Goal: Information Seeking & Learning: Find specific fact

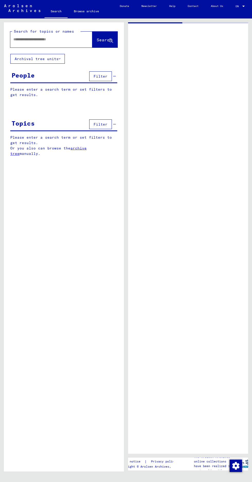
type input "*******"
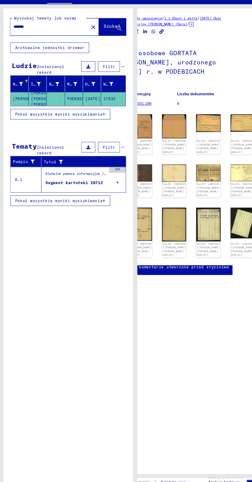
scroll to position [0, 23]
click at [214, 178] on img at bounding box center [225, 175] width 22 height 16
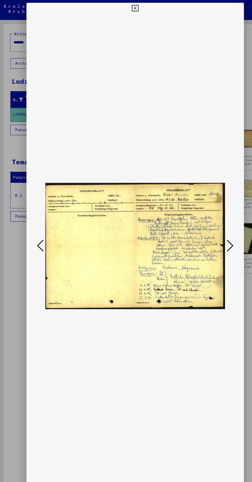
click at [214, 229] on icon at bounding box center [214, 228] width 6 height 12
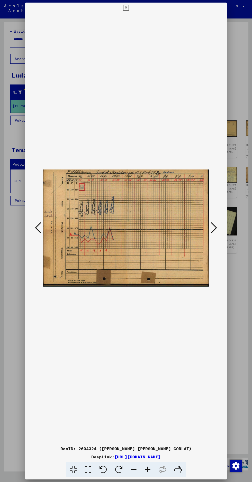
click at [214, 227] on icon at bounding box center [214, 228] width 6 height 12
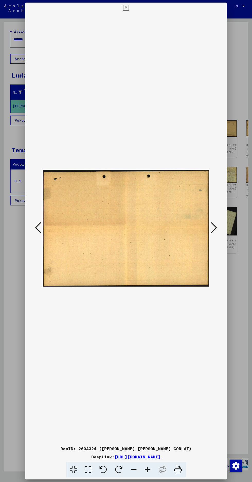
click at [214, 225] on icon at bounding box center [214, 228] width 6 height 12
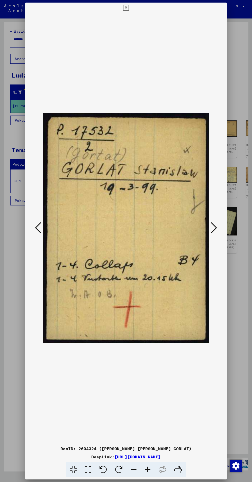
click at [245, 257] on div at bounding box center [126, 241] width 252 height 482
